Goal: Task Accomplishment & Management: Manage account settings

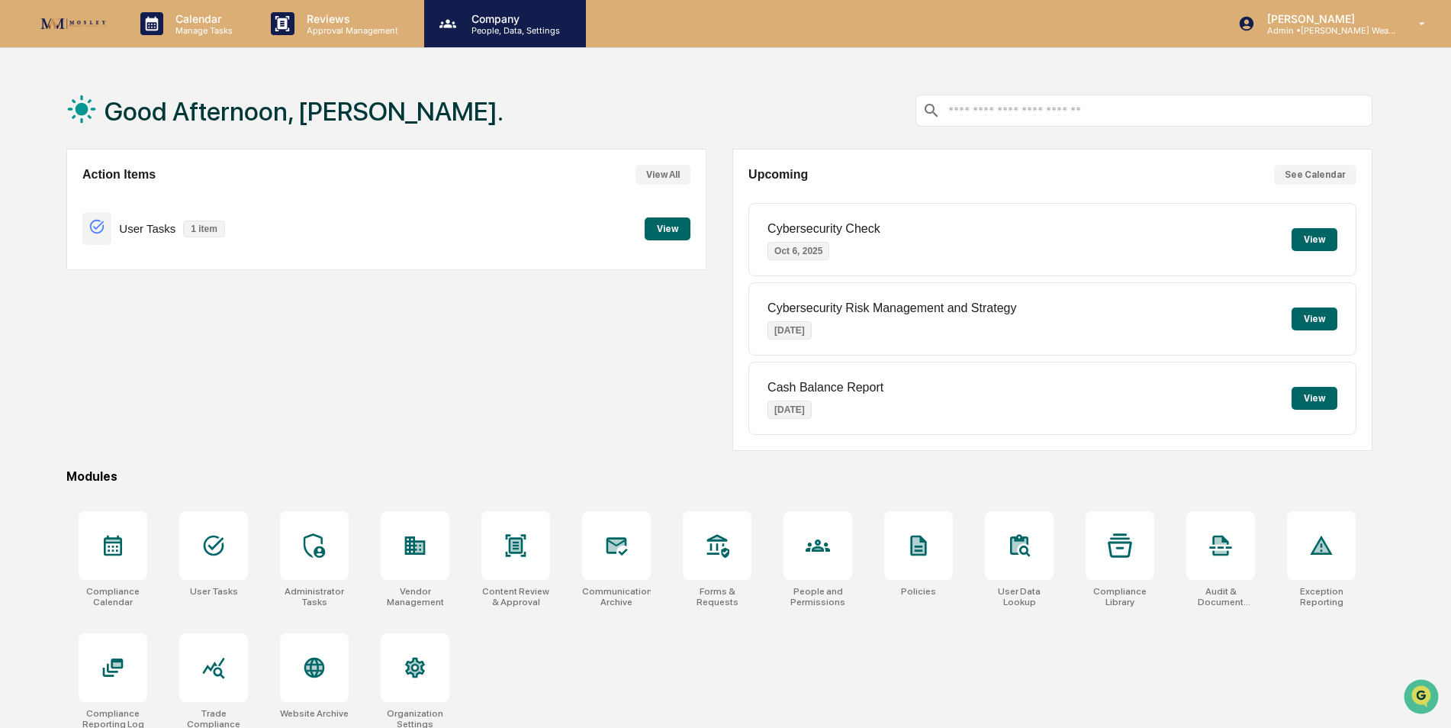
click at [469, 36] on div "Company People, Data, Settings" at bounding box center [505, 23] width 162 height 47
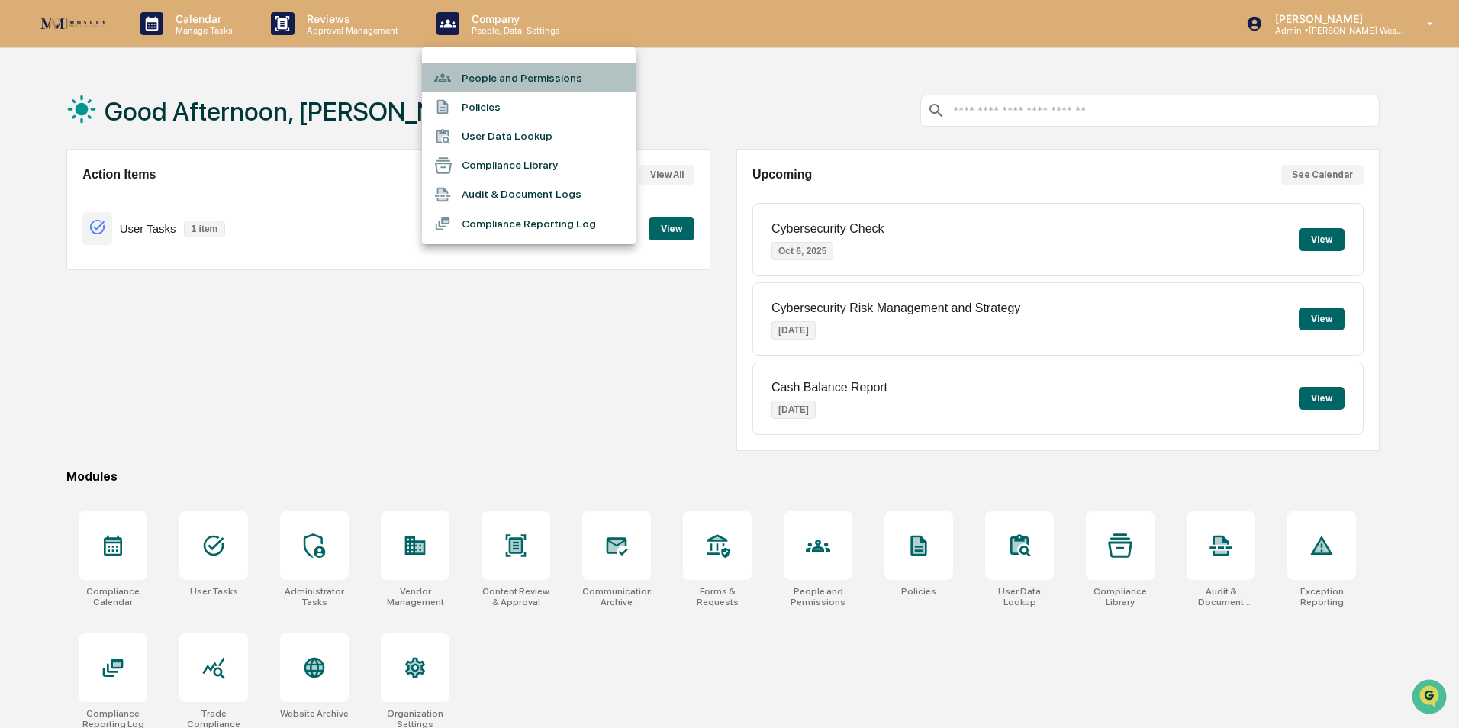
click at [476, 79] on li "People and Permissions" at bounding box center [529, 77] width 214 height 29
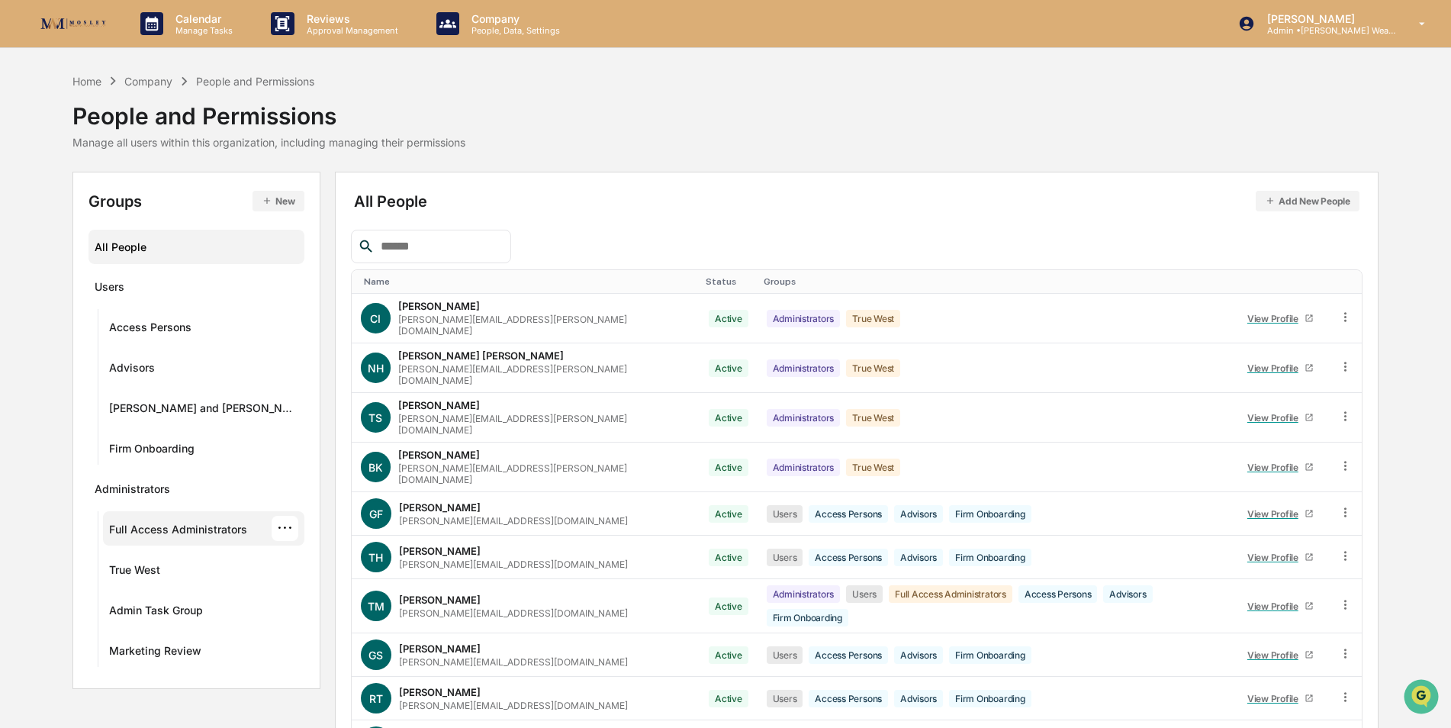
click at [129, 538] on div "Full Access Administrators" at bounding box center [178, 532] width 138 height 18
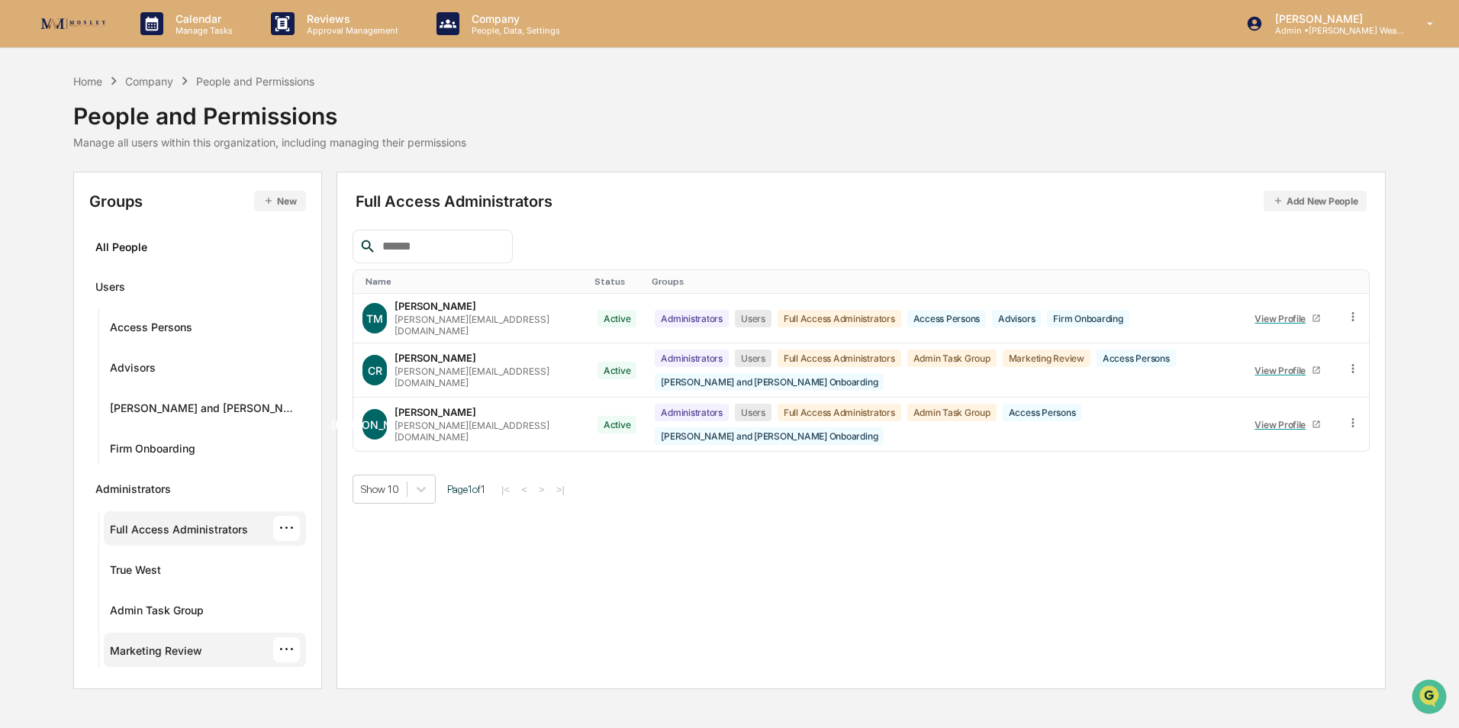
click at [139, 653] on div "Marketing Review" at bounding box center [156, 653] width 92 height 18
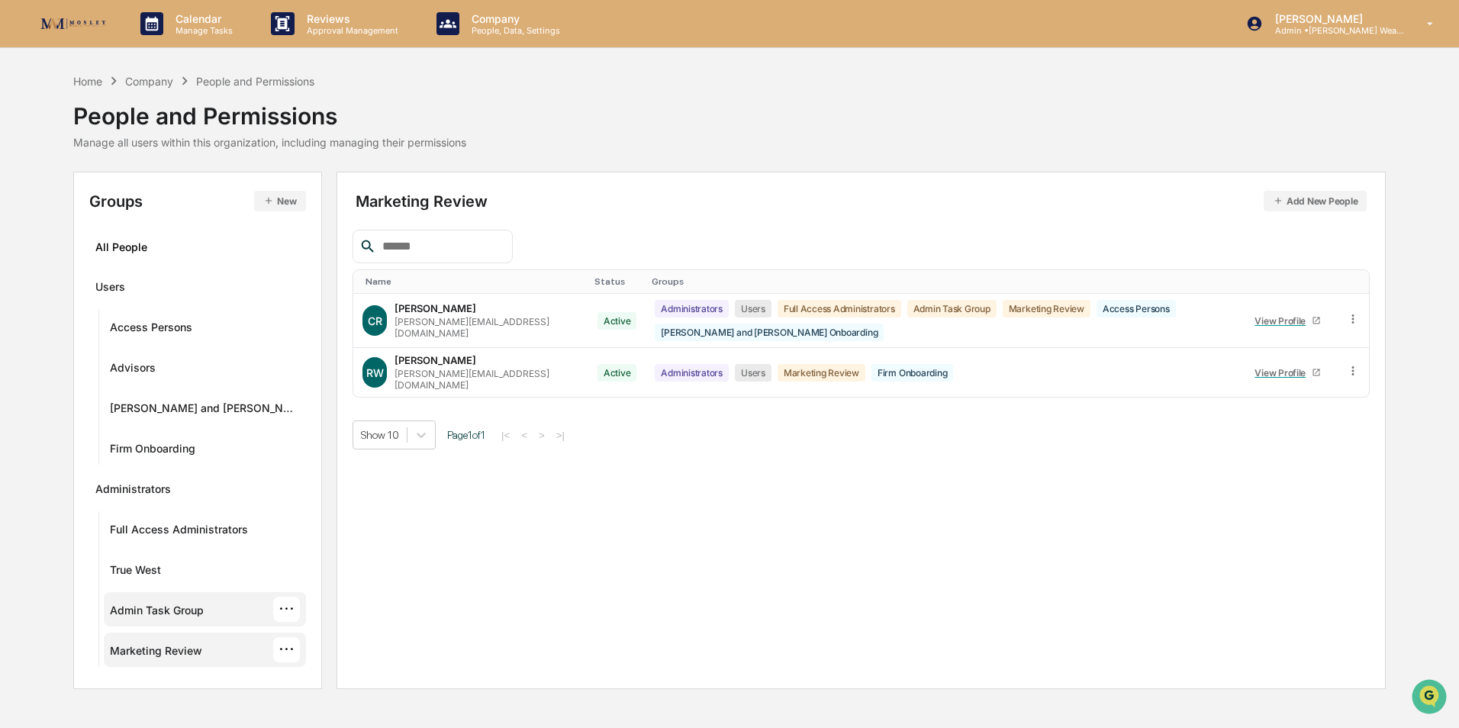
click at [127, 614] on div "Admin Task Group" at bounding box center [157, 613] width 94 height 18
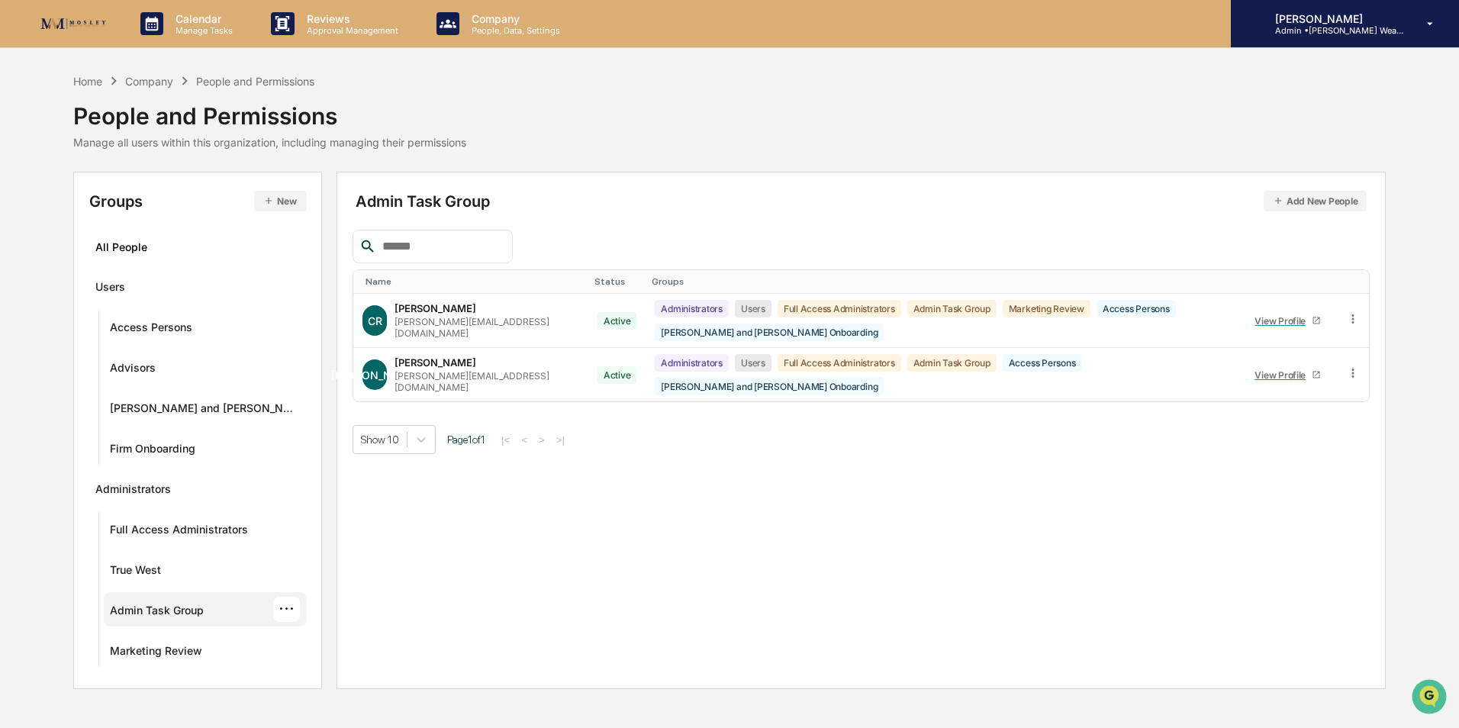
click at [1356, 36] on div "[PERSON_NAME] Admin • [PERSON_NAME] Wealth" at bounding box center [1345, 23] width 228 height 47
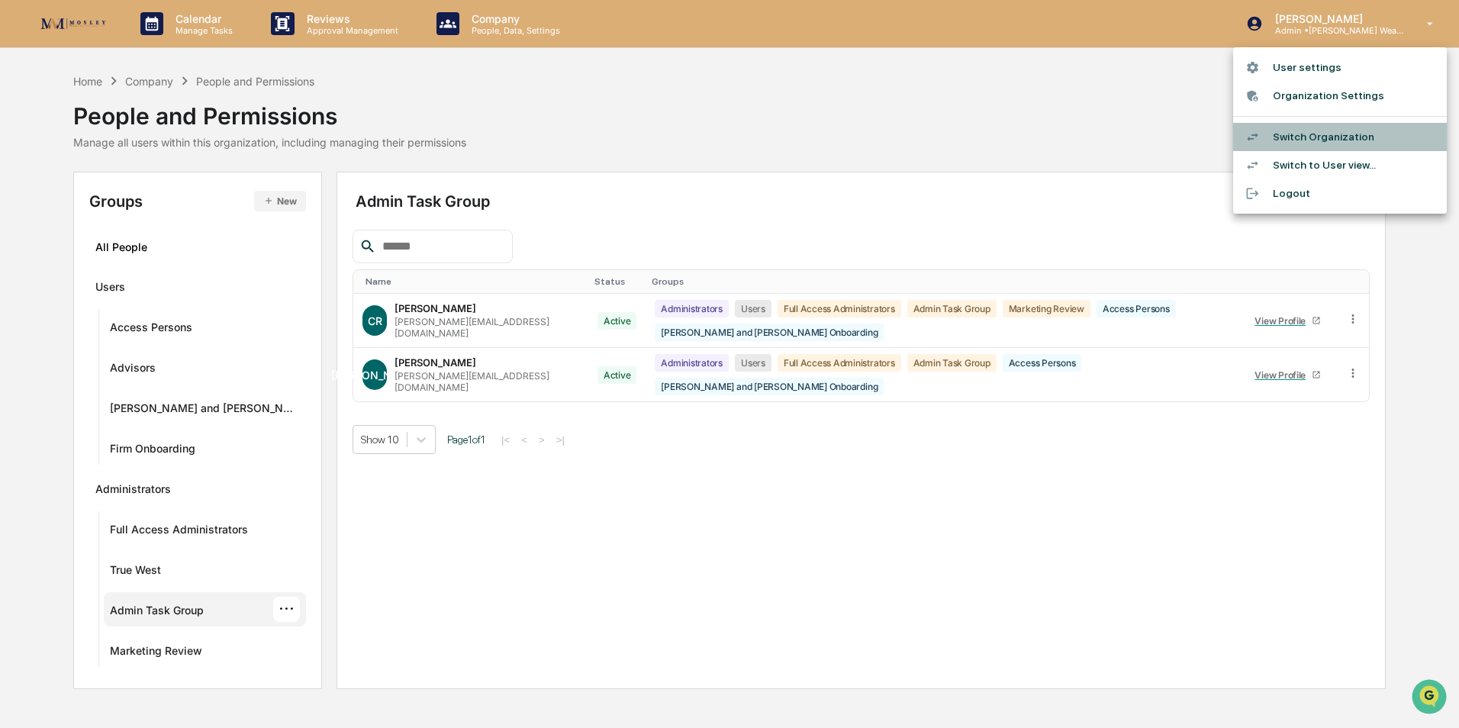
click at [1330, 130] on li "Switch Organization" at bounding box center [1340, 137] width 214 height 28
